Goal: Find specific fact: Find contact information

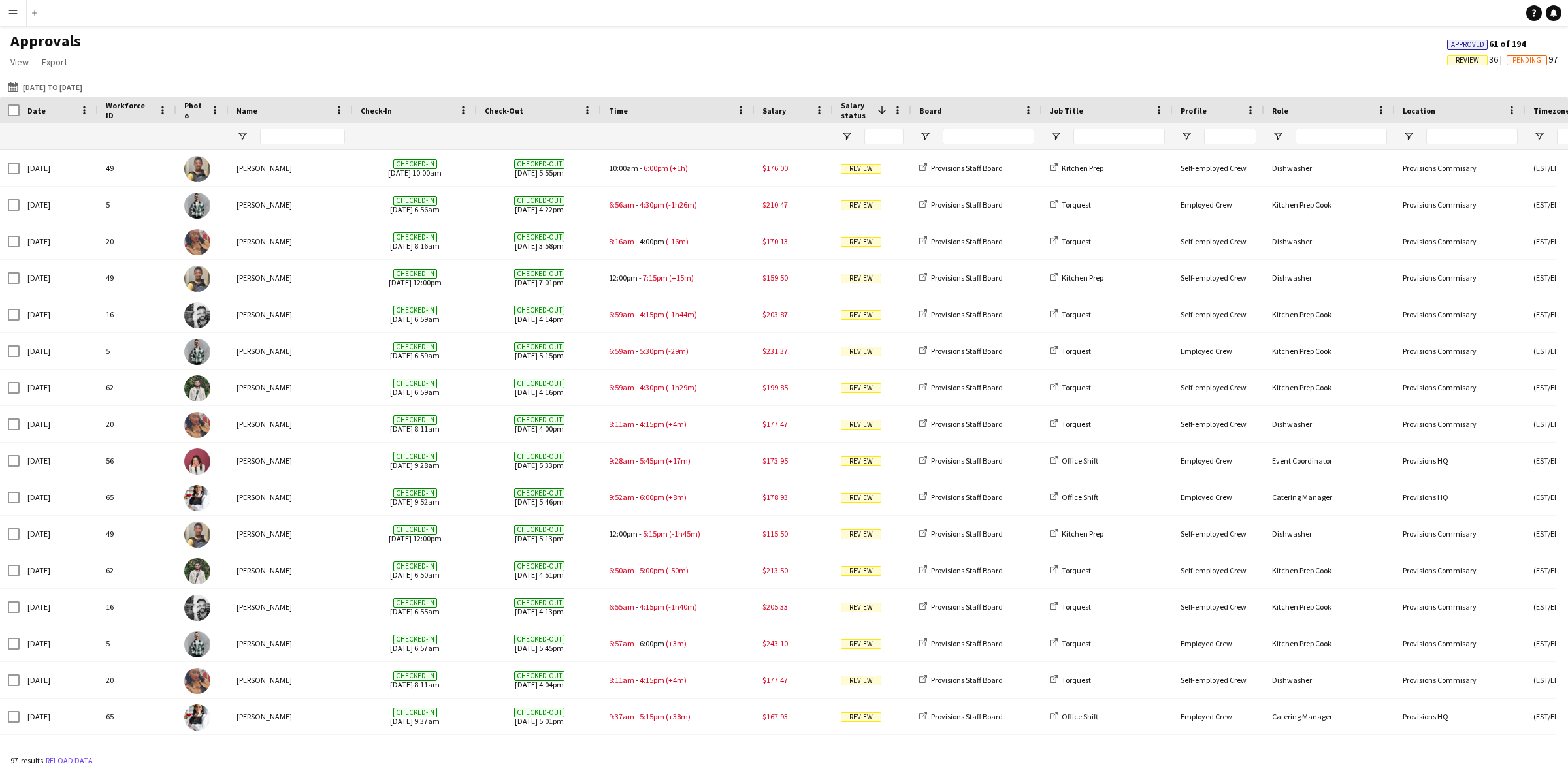
click at [20, 26] on main "Approvals View Customise view Customise filters Reset Filters Reset View Reset …" at bounding box center [784, 389] width 1568 height 727
click at [20, 17] on button "Menu" at bounding box center [13, 13] width 26 height 26
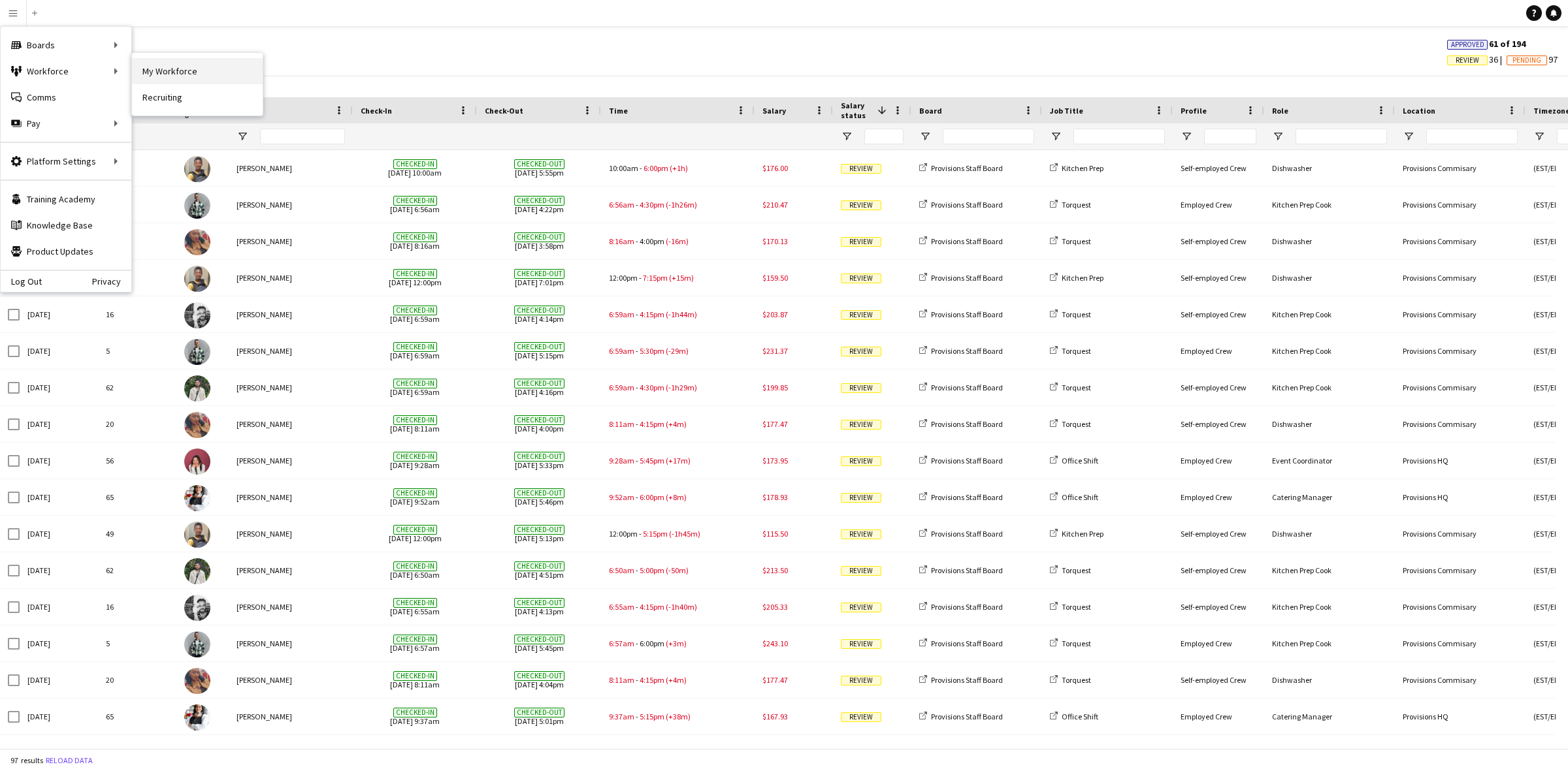
click at [167, 73] on link "My Workforce" at bounding box center [197, 71] width 131 height 26
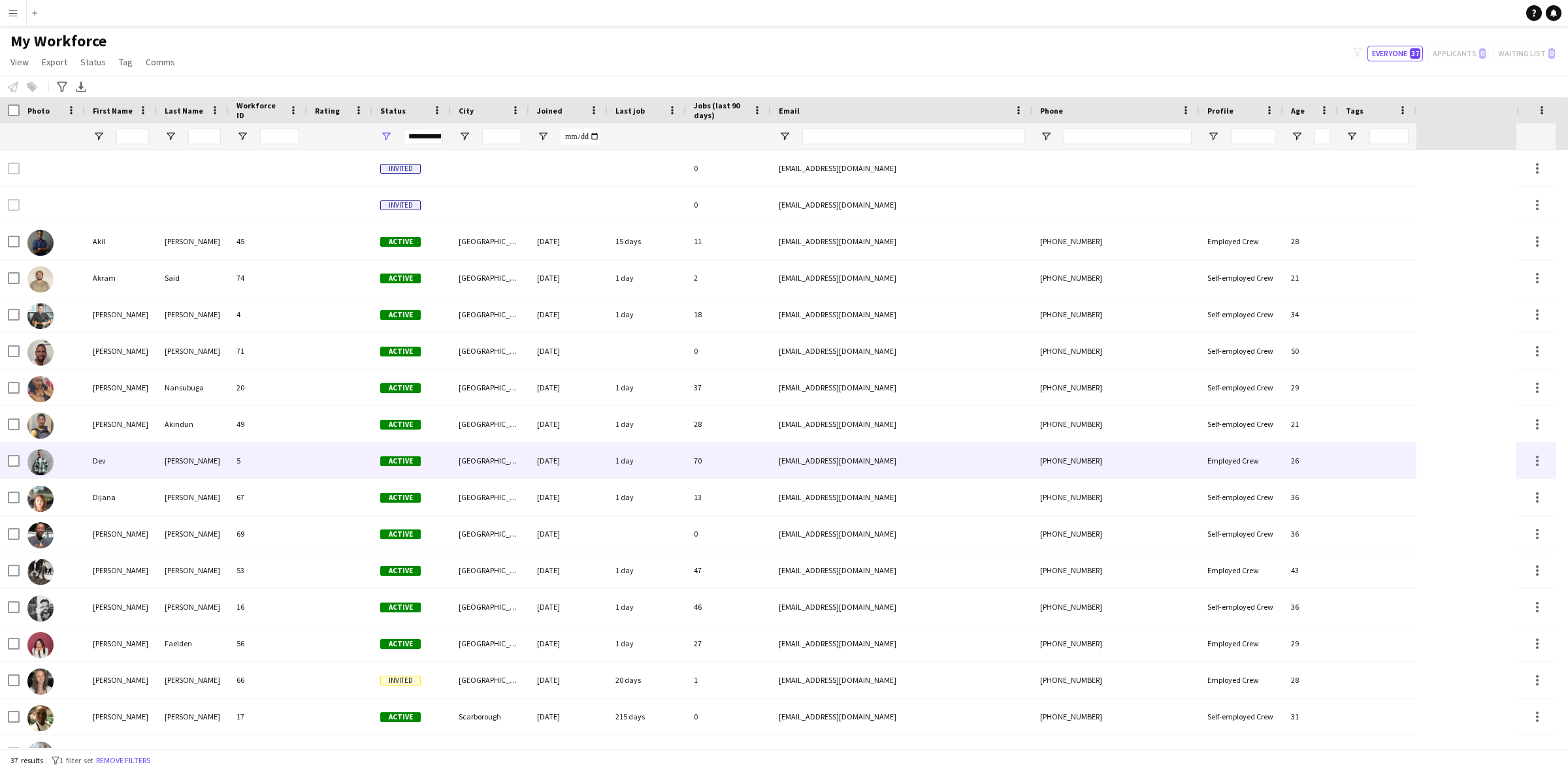
click at [188, 463] on div "[PERSON_NAME]" at bounding box center [192, 461] width 72 height 36
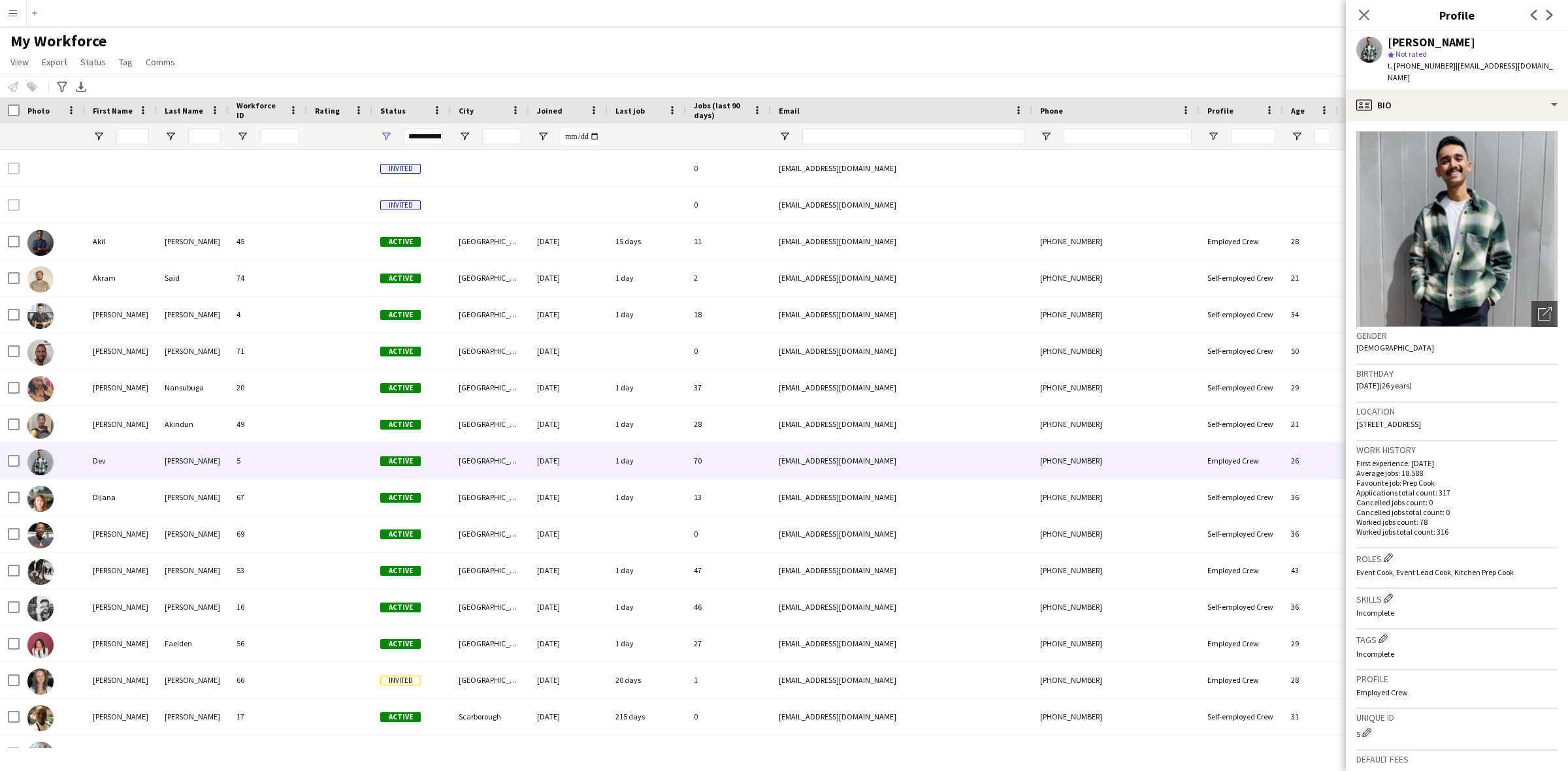
click at [1386, 419] on span "[STREET_ADDRESS]" at bounding box center [1388, 424] width 65 height 10
copy span "[STREET_ADDRESS]"
